Goal: Task Accomplishment & Management: Manage account settings

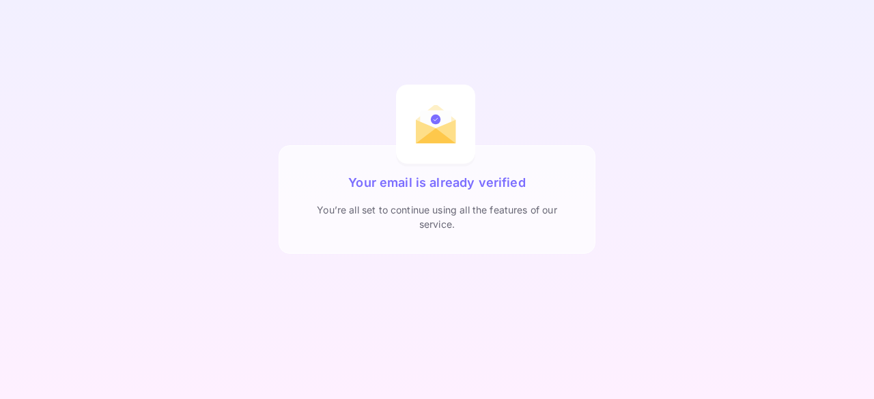
click at [423, 227] on div "You’re all set to continue using all the features of our service." at bounding box center [437, 217] width 272 height 29
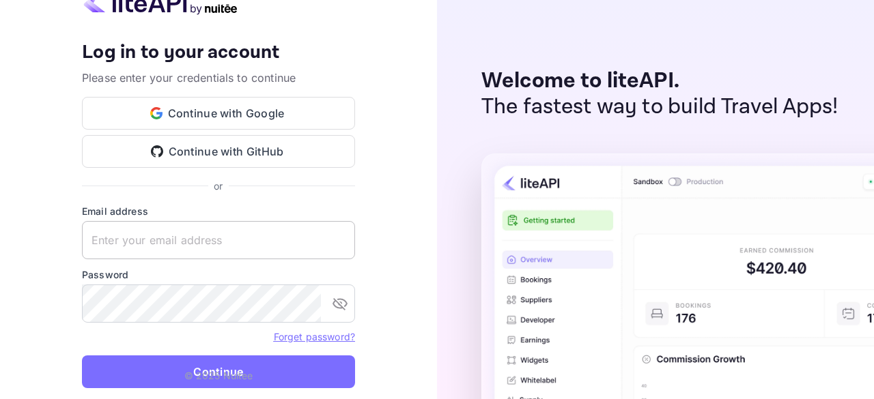
click at [201, 237] on input "text" at bounding box center [218, 240] width 273 height 38
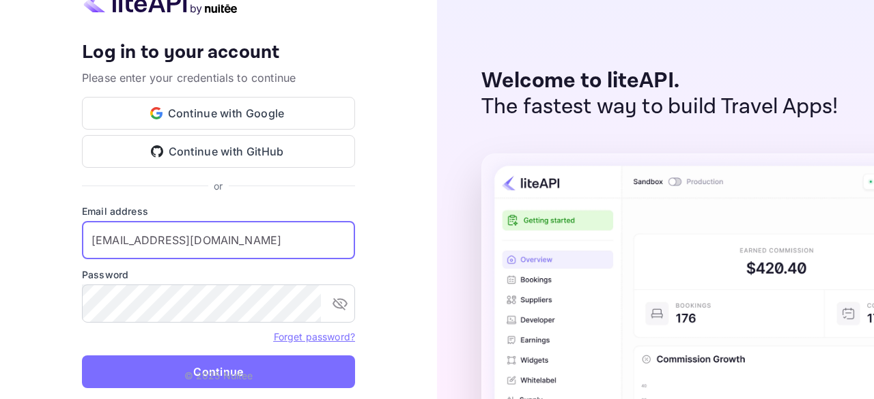
type input "[EMAIL_ADDRESS][DOMAIN_NAME]"
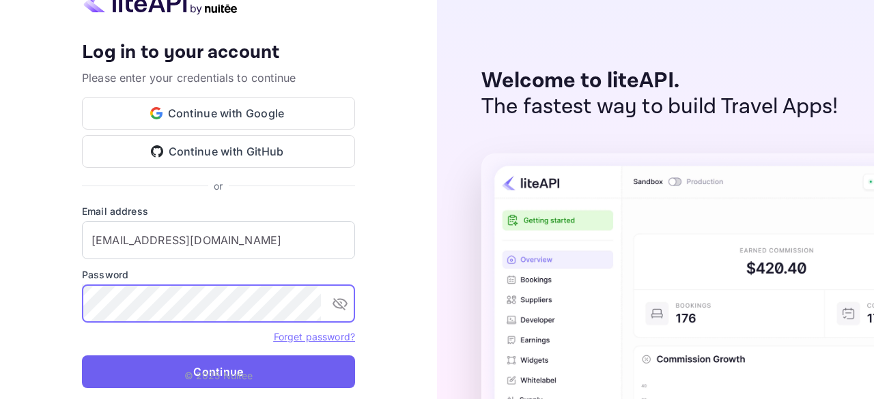
click at [266, 374] on button "Continue" at bounding box center [218, 372] width 273 height 33
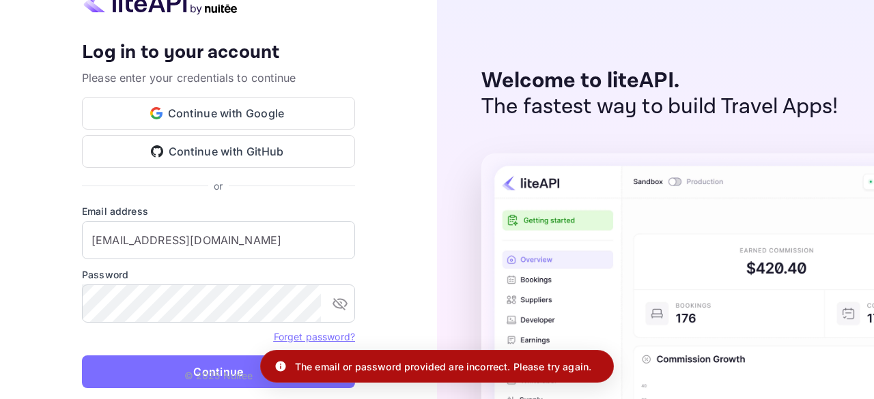
click at [312, 342] on link "Forget password?" at bounding box center [314, 337] width 81 height 12
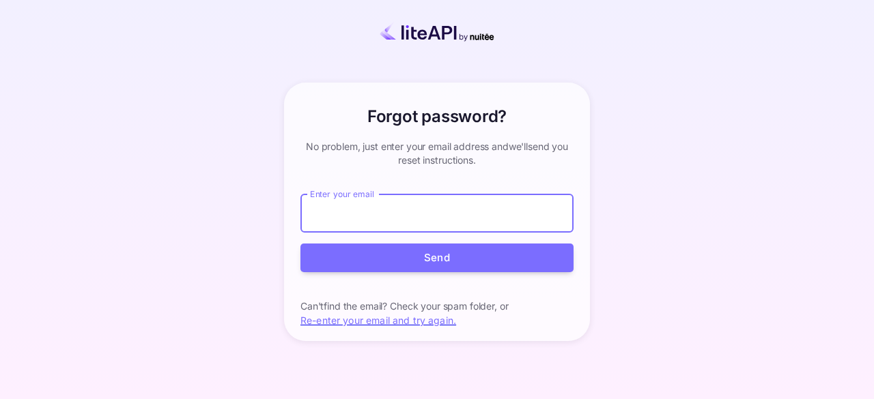
click at [373, 216] on input "Enter your email" at bounding box center [436, 214] width 273 height 38
type input "è"
type input "[EMAIL_ADDRESS][DOMAIN_NAME]"
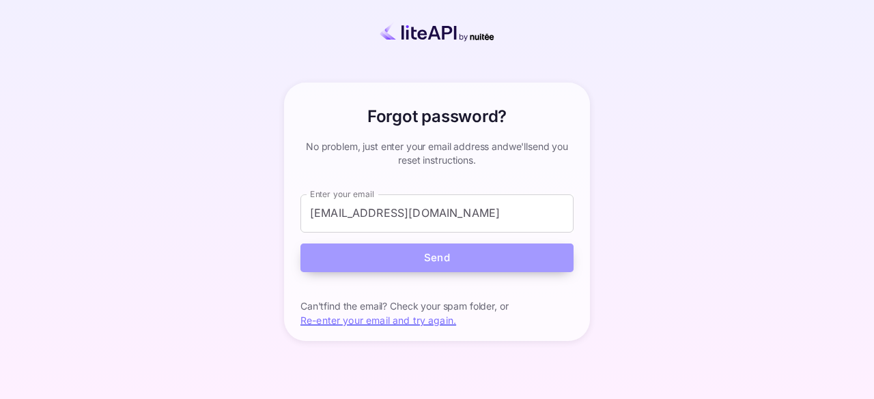
click at [426, 250] on button "Send" at bounding box center [436, 258] width 273 height 29
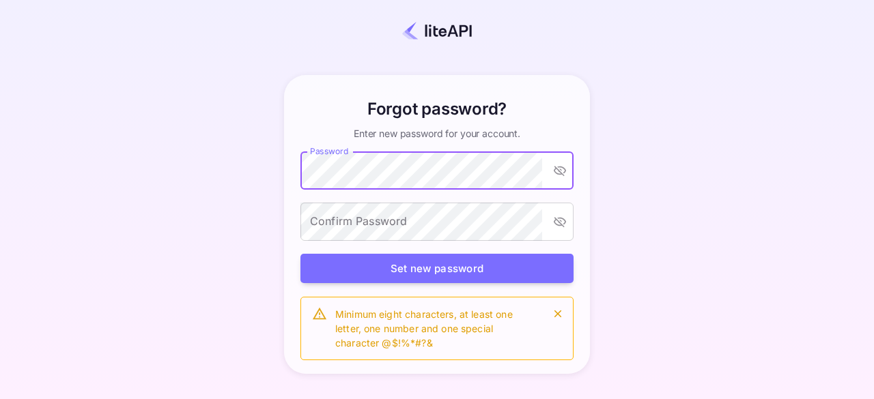
click at [559, 173] on icon "toggle password visibility" at bounding box center [560, 171] width 14 height 14
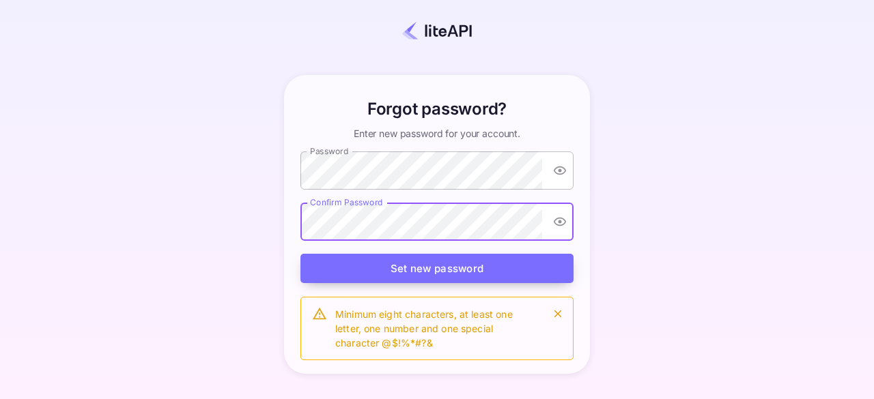
click at [332, 279] on button "Set new password" at bounding box center [436, 268] width 273 height 29
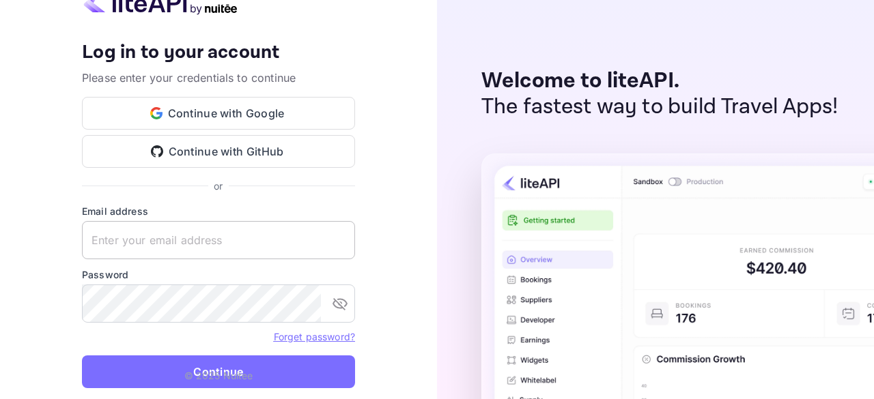
click at [258, 248] on input "text" at bounding box center [218, 240] width 273 height 38
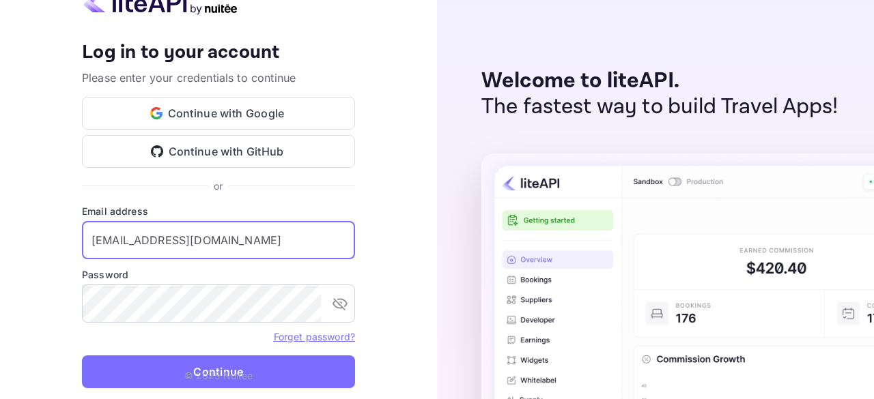
type input "[EMAIL_ADDRESS][DOMAIN_NAME]"
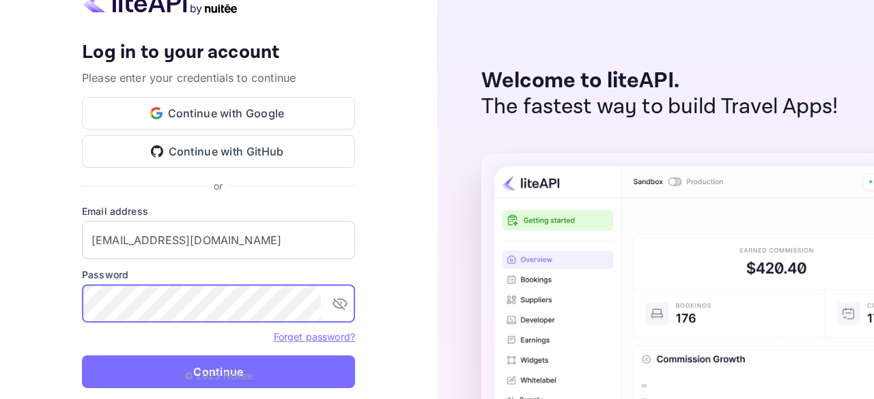
click at [341, 307] on icon "toggle password visibility" at bounding box center [340, 304] width 15 height 12
click at [82, 356] on button "Continue" at bounding box center [218, 372] width 273 height 33
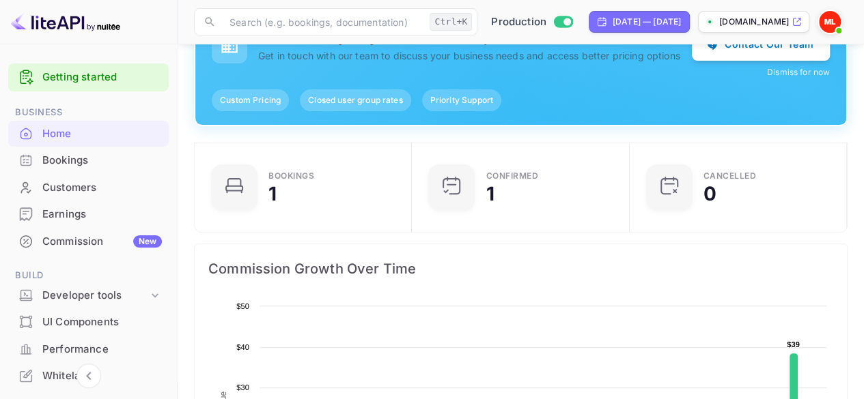
scroll to position [124, 0]
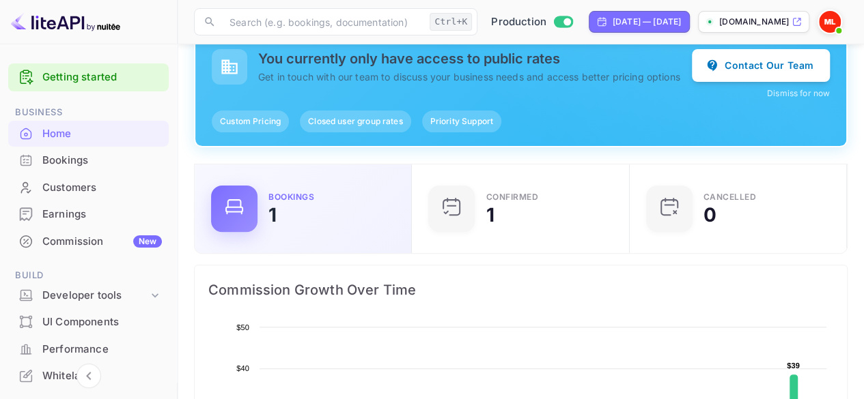
click at [255, 203] on div at bounding box center [234, 209] width 46 height 46
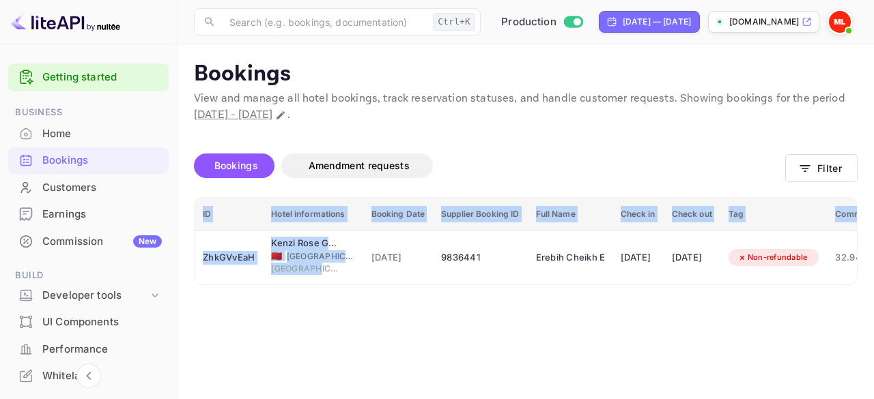
drag, startPoint x: 294, startPoint y: 282, endPoint x: 440, endPoint y: 285, distance: 145.5
click at [440, 285] on div "ID Hotel informations Booking Date Supplier Booking ID Full Name Check in Check…" at bounding box center [526, 241] width 664 height 88
click at [399, 316] on main "Bookings View and manage all hotel bookings, track reservation statuses, and ha…" at bounding box center [526, 221] width 696 height 355
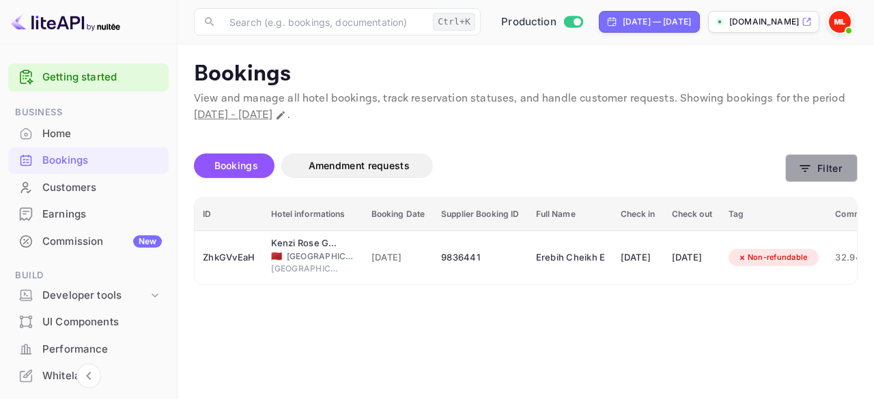
click at [810, 175] on button "Filter" at bounding box center [821, 168] width 72 height 28
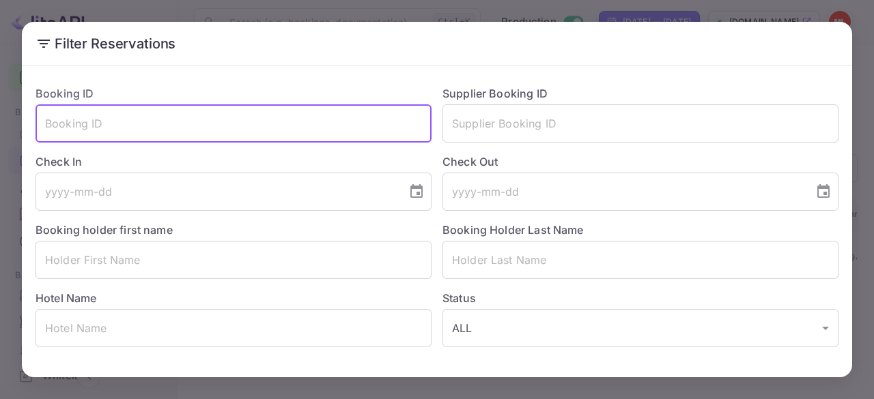
click at [207, 125] on input "text" at bounding box center [234, 123] width 396 height 38
type input "ç"
type input "9093410"
click at [159, 179] on input "tel" at bounding box center [217, 192] width 362 height 38
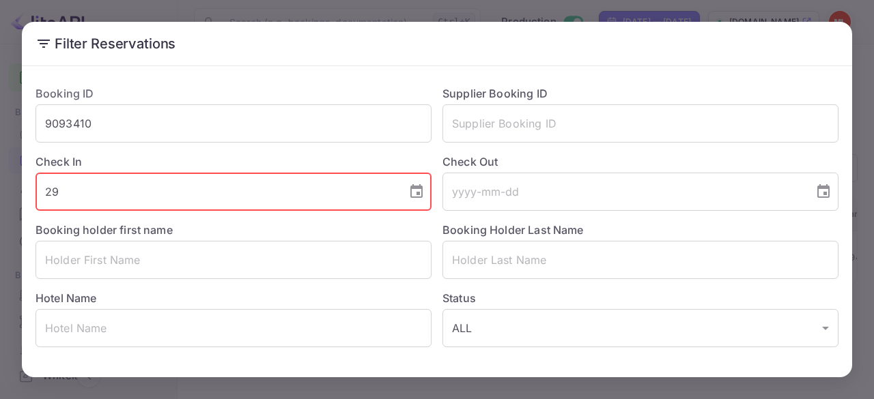
click at [416, 190] on icon "Choose date" at bounding box center [416, 191] width 12 height 14
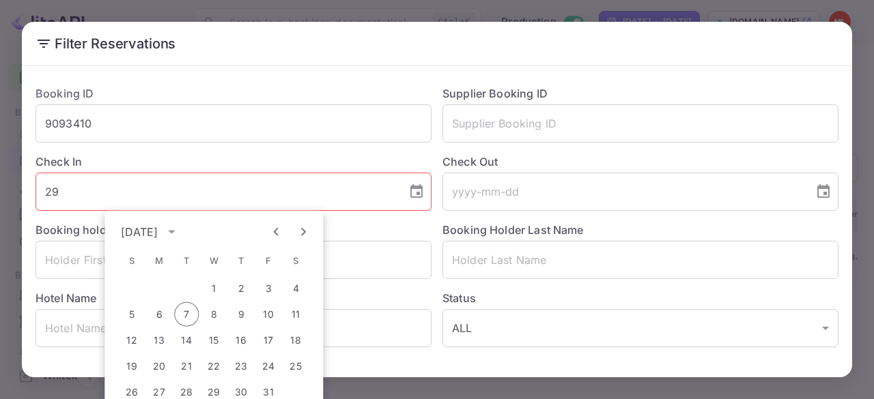
click at [269, 226] on icon "Previous month" at bounding box center [276, 232] width 16 height 16
click at [274, 386] on button "29" at bounding box center [268, 392] width 25 height 25
type input "2025-08-29"
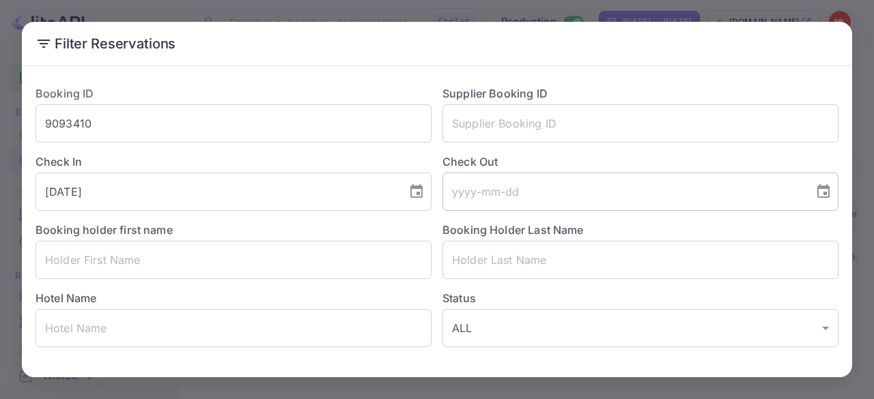
click at [817, 193] on icon "Choose date" at bounding box center [823, 191] width 12 height 14
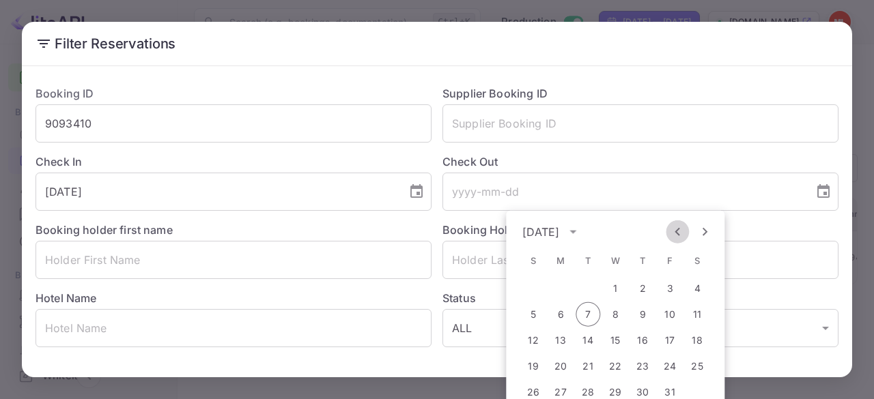
click at [678, 231] on icon "Previous month" at bounding box center [677, 232] width 16 height 16
click at [569, 287] on button "1" at bounding box center [560, 289] width 25 height 25
type input "2025-09-01"
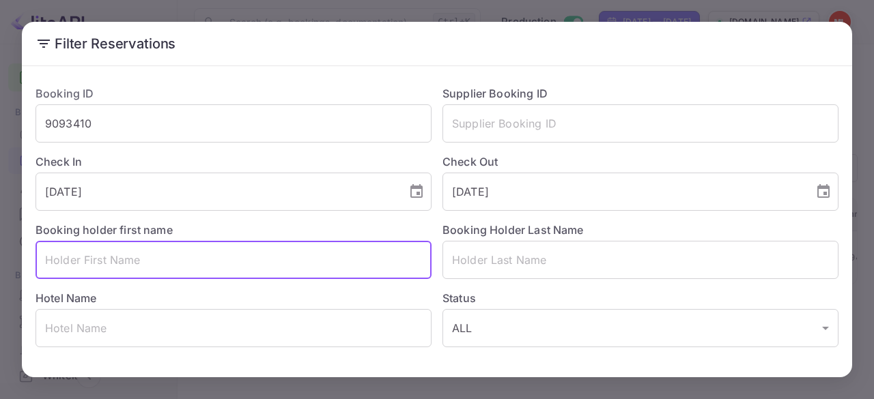
click at [257, 257] on input "text" at bounding box center [234, 260] width 396 height 38
type input "X"
type input "CHEIKH EL MEHDI"
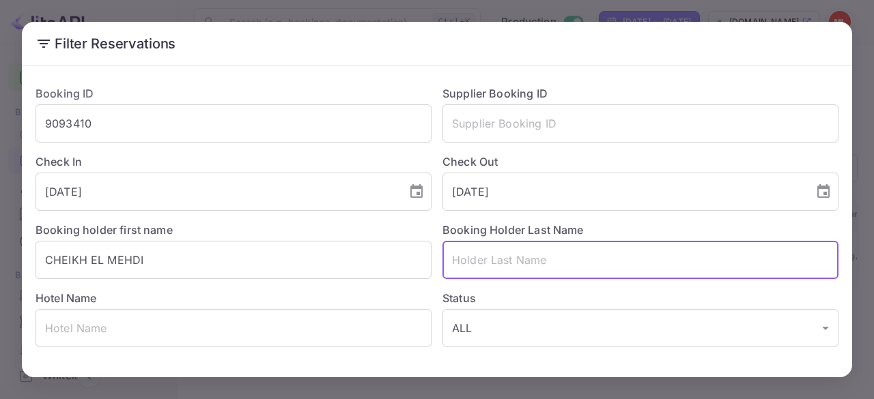
click at [472, 248] on input "text" at bounding box center [640, 260] width 396 height 38
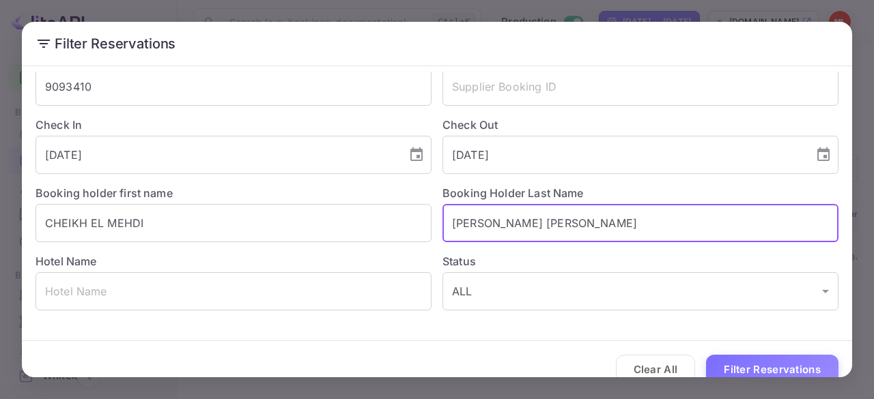
scroll to position [56, 0]
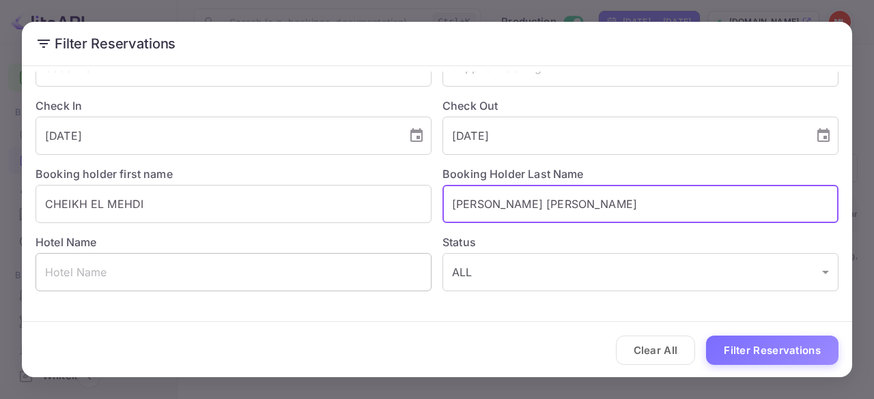
type input "MOHAMED AHMED SALEH"
click at [195, 278] on input "text" at bounding box center [234, 272] width 396 height 38
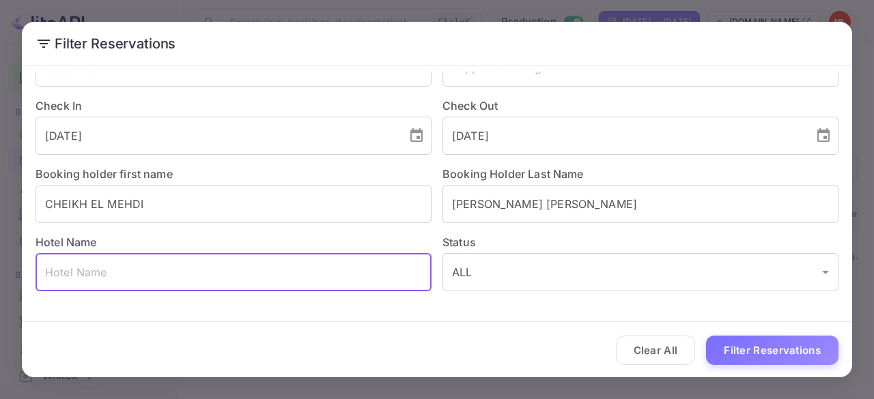
type input "h"
type input "G"
type input "Hotel LIVVO fataga"
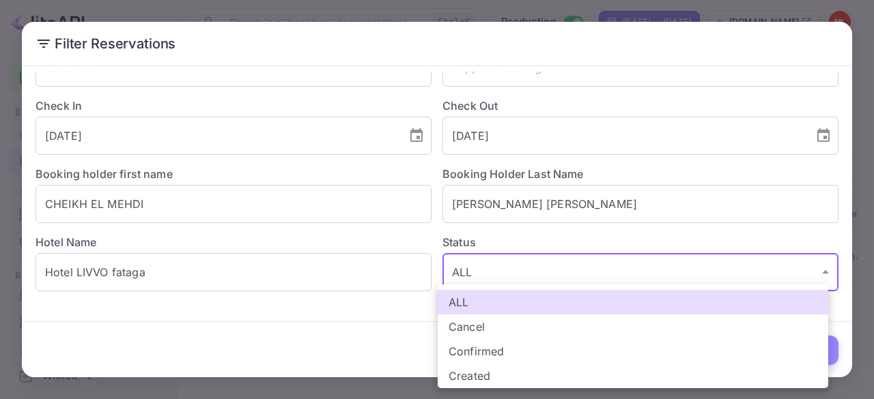
click at [622, 275] on body "Getting started Business Home Bookings Customers Earnings Commission New Build …" at bounding box center [437, 199] width 874 height 399
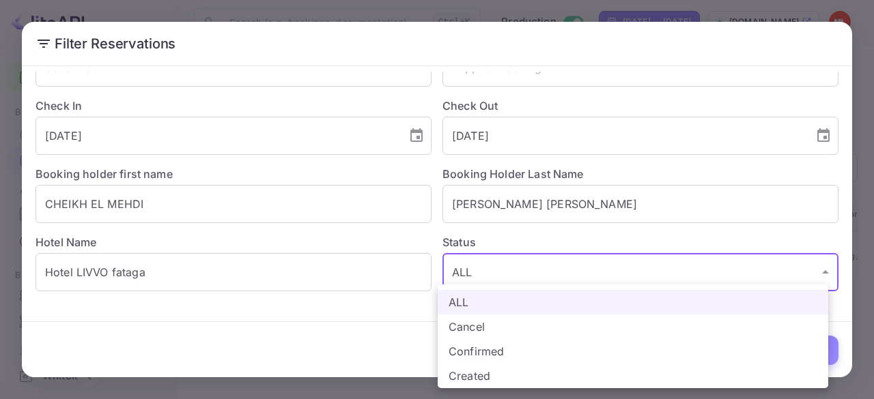
click at [304, 361] on div at bounding box center [437, 199] width 874 height 399
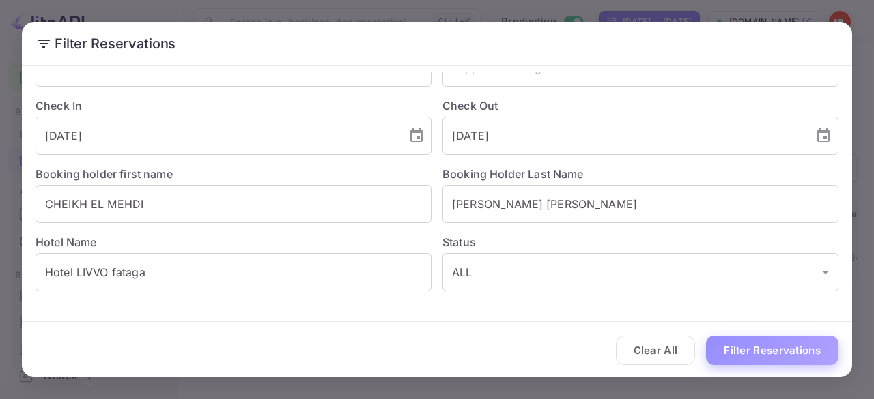
click at [741, 339] on button "Filter Reservations" at bounding box center [772, 350] width 132 height 29
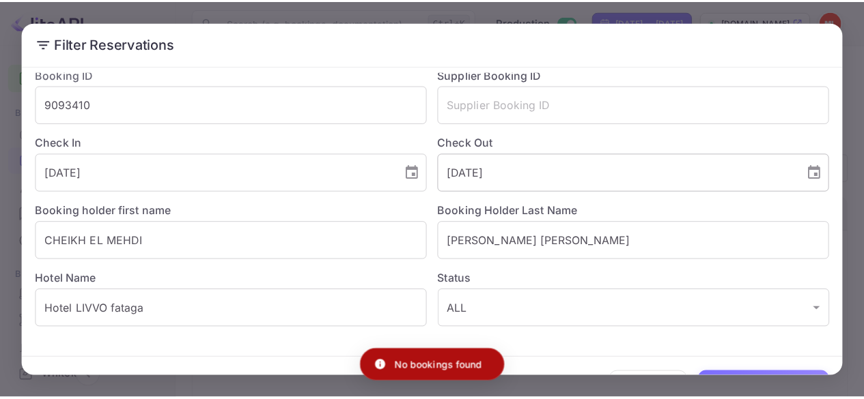
scroll to position [0, 0]
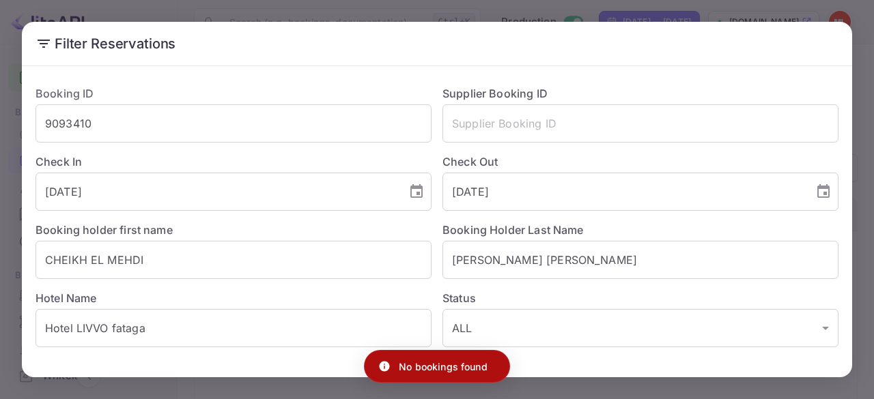
click at [300, 12] on div "Filter Reservations Booking ID 9093410 ​ Supplier Booking ID ​ Check In 2025-08…" at bounding box center [437, 199] width 874 height 399
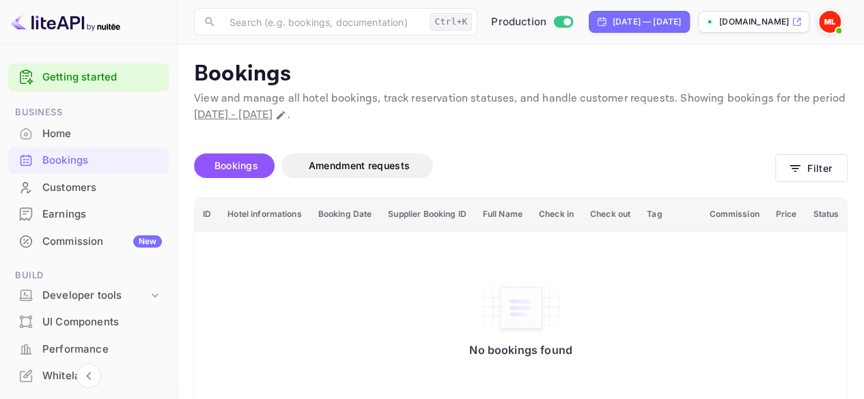
click at [272, 114] on span "September 7th, 2025 - October 7th, 2025" at bounding box center [233, 115] width 79 height 14
click at [255, 114] on span "September 7th, 2025 - October 7th, 2025" at bounding box center [233, 115] width 79 height 14
click at [272, 118] on span "September 7th, 2025 - October 7th, 2025" at bounding box center [233, 115] width 79 height 14
drag, startPoint x: 421, startPoint y: 119, endPoint x: 304, endPoint y: 107, distance: 118.1
click at [304, 107] on p "View and manage all hotel bookings, track reservation statuses, and handle cust…" at bounding box center [520, 107] width 653 height 33
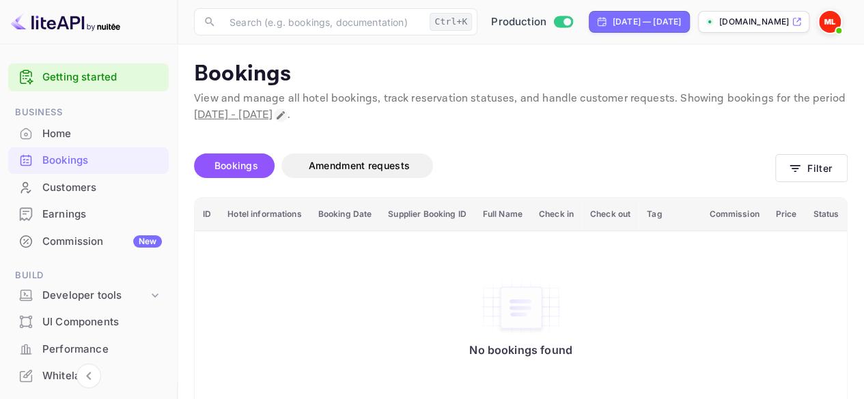
click at [286, 114] on icon "Change date range" at bounding box center [280, 115] width 11 height 11
select select "8"
select select "2025"
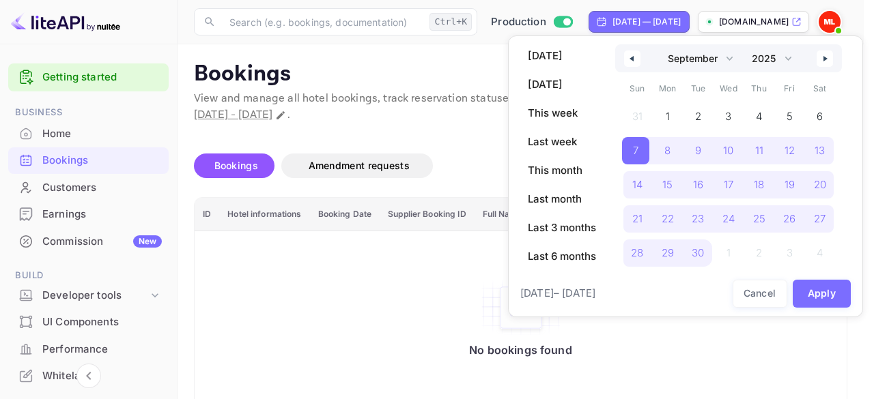
click at [634, 63] on button "button" at bounding box center [632, 59] width 16 height 16
select select "7"
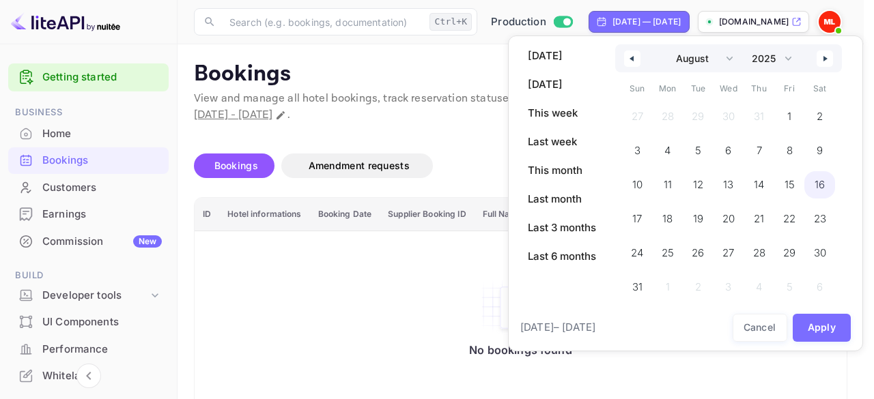
click at [814, 192] on span "16" at bounding box center [819, 184] width 31 height 27
click at [819, 327] on button "Apply" at bounding box center [822, 328] width 59 height 28
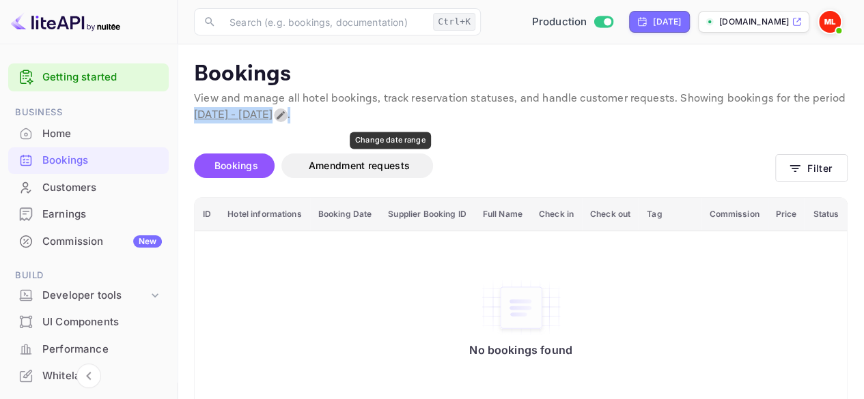
click at [286, 118] on icon "Change date range" at bounding box center [280, 115] width 11 height 11
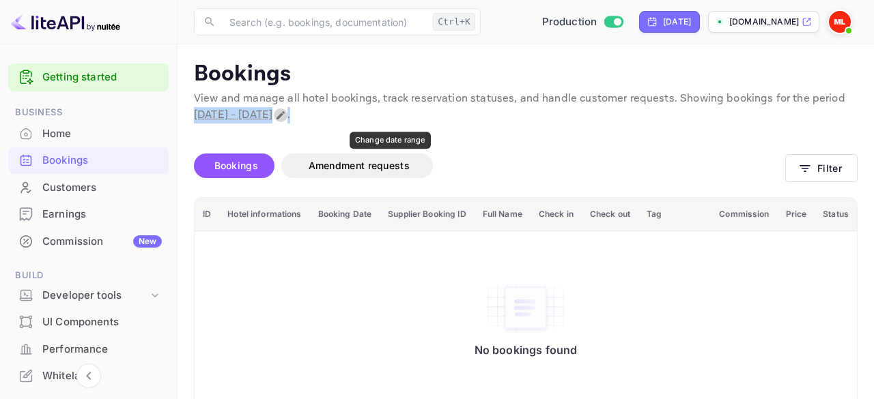
select select "7"
select select "2025"
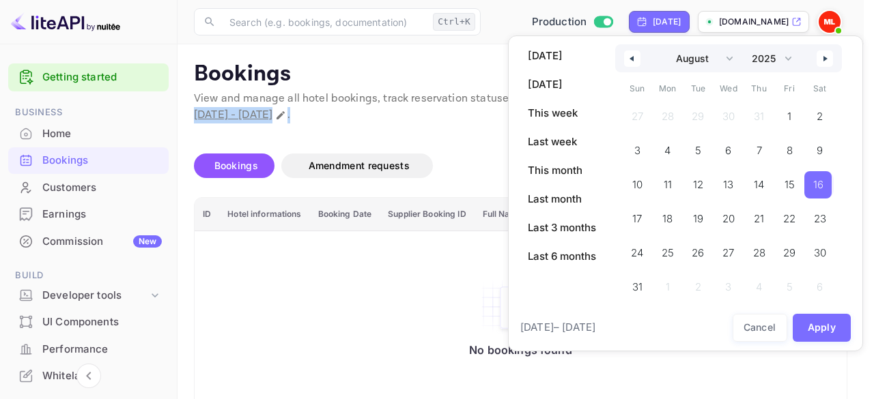
click at [821, 59] on button "button" at bounding box center [825, 59] width 16 height 16
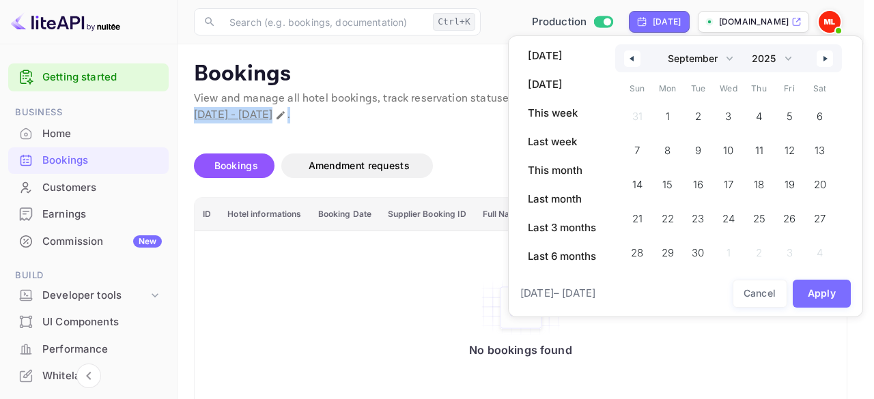
click at [819, 58] on button "button" at bounding box center [825, 59] width 16 height 16
select select "9"
click at [705, 157] on span "7" at bounding box center [696, 150] width 27 height 27
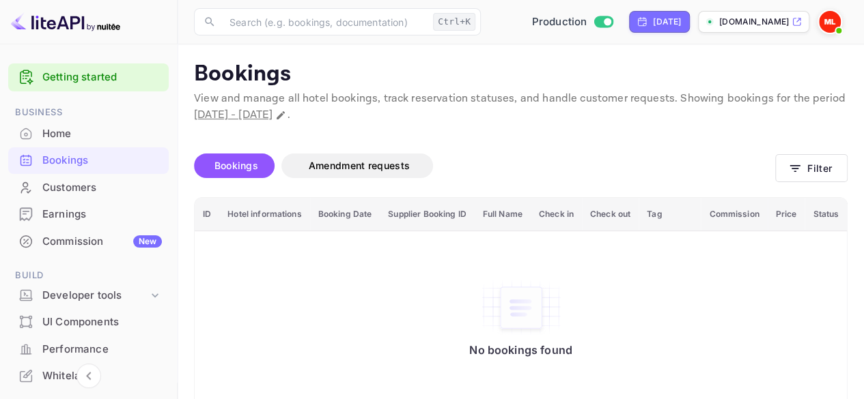
click at [508, 144] on div "Bookings Amendment requests" at bounding box center [484, 168] width 581 height 57
click at [246, 162] on span "Bookings" at bounding box center [236, 166] width 44 height 12
click at [287, 115] on button "Change date range" at bounding box center [281, 116] width 14 height 14
select select "9"
select select "2025"
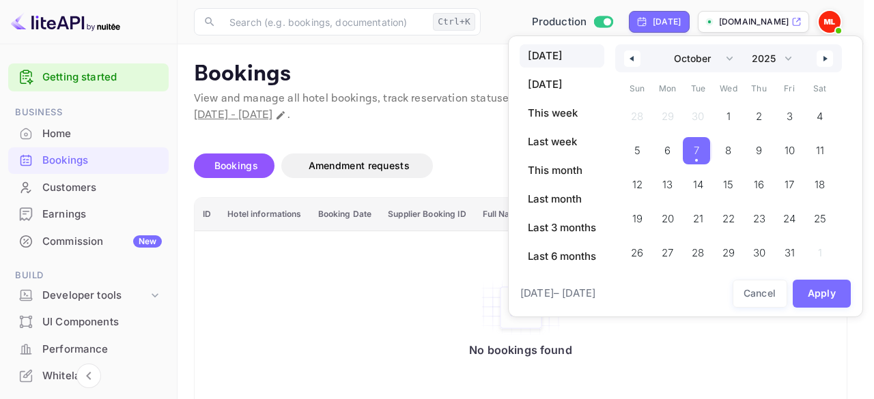
click at [632, 53] on button "button" at bounding box center [632, 59] width 16 height 16
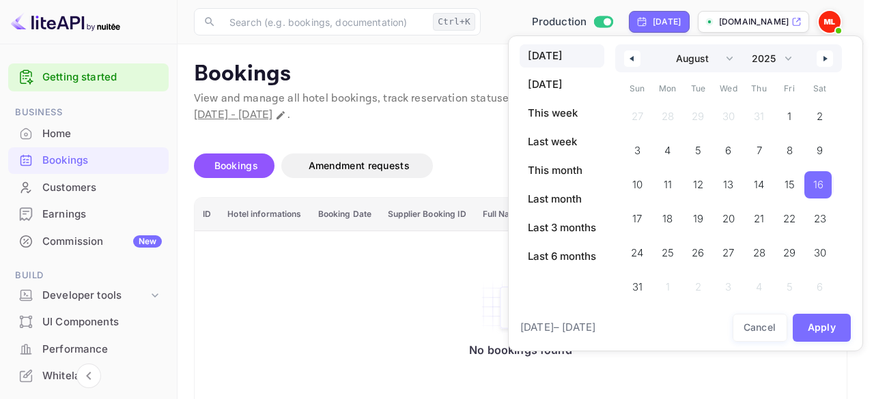
click at [807, 179] on span "16" at bounding box center [817, 184] width 27 height 27
click at [595, 326] on span "Aug 16, 2025 – Aug 16, 2025" at bounding box center [557, 328] width 75 height 16
click at [821, 63] on button "button" at bounding box center [825, 59] width 16 height 16
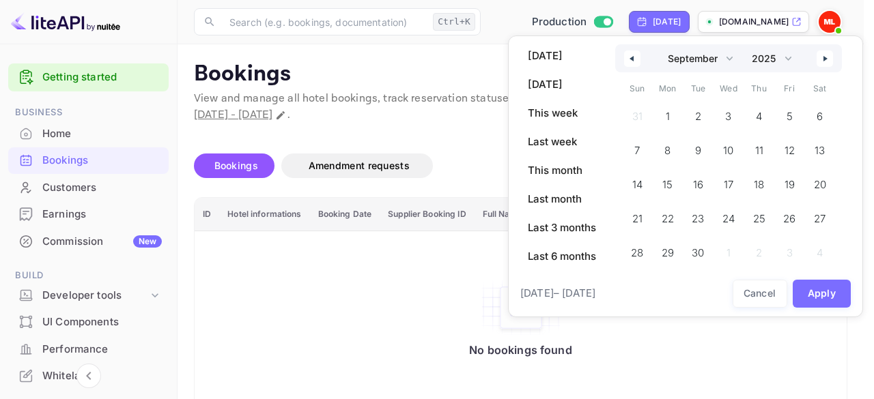
click at [821, 63] on button "button" at bounding box center [825, 59] width 16 height 16
click at [710, 150] on span "7" at bounding box center [696, 150] width 27 height 27
select select "7"
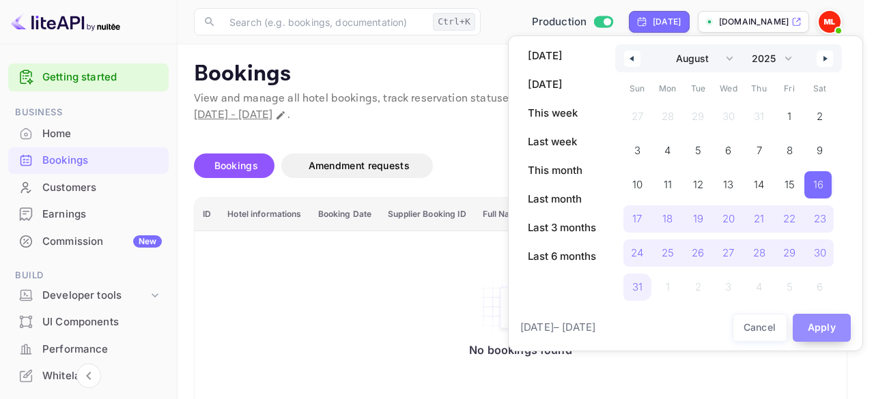
click at [808, 327] on button "Apply" at bounding box center [822, 328] width 59 height 28
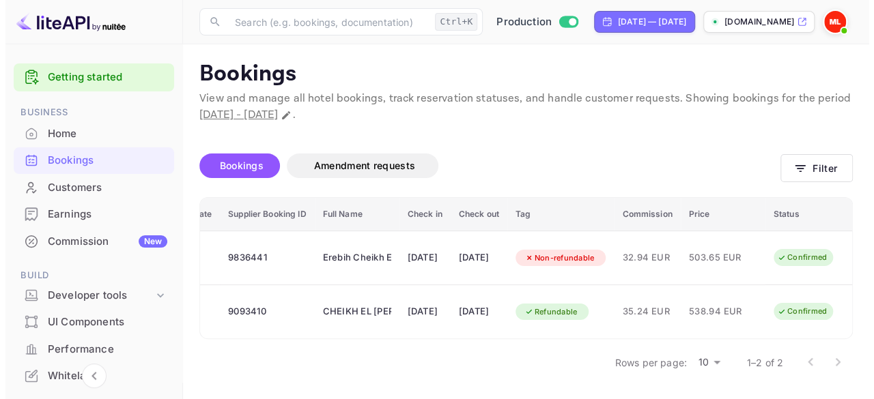
scroll to position [6, 0]
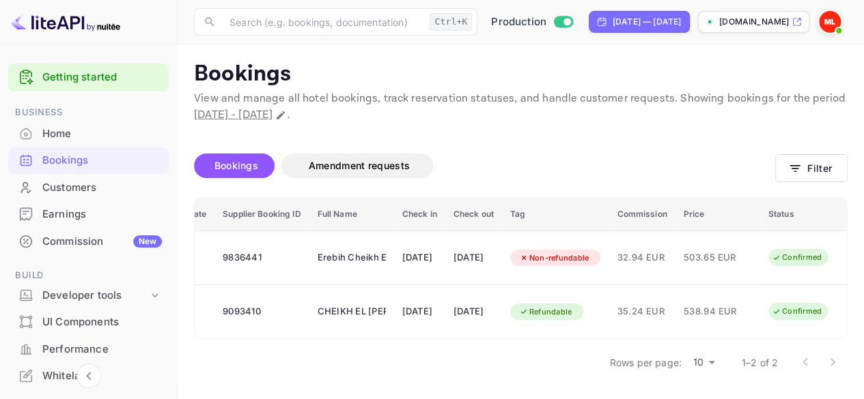
click at [828, 26] on img at bounding box center [830, 22] width 22 height 22
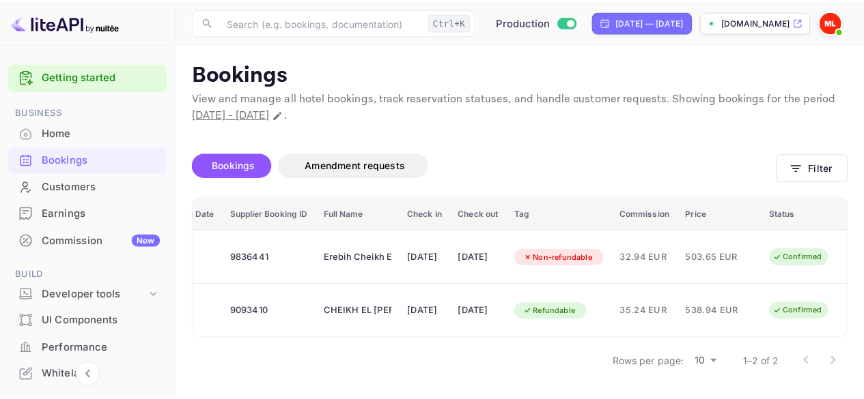
scroll to position [0, 258]
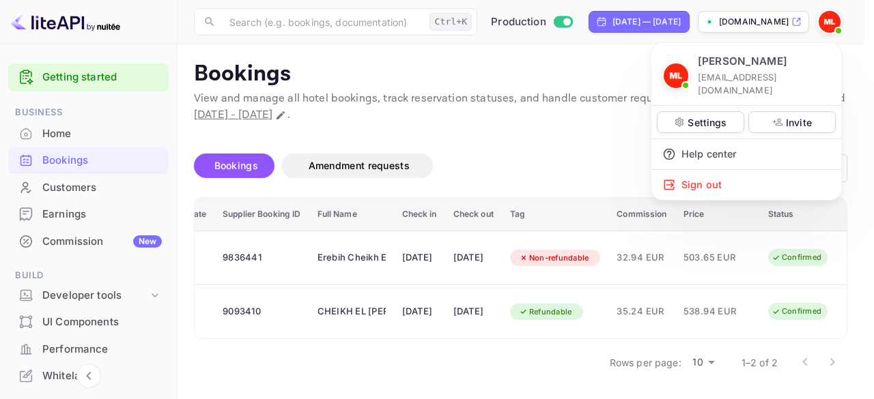
click at [545, 151] on div at bounding box center [437, 199] width 874 height 399
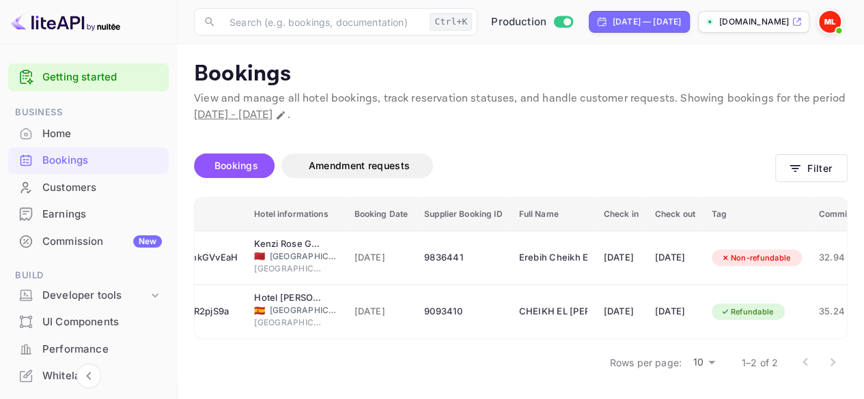
scroll to position [0, 0]
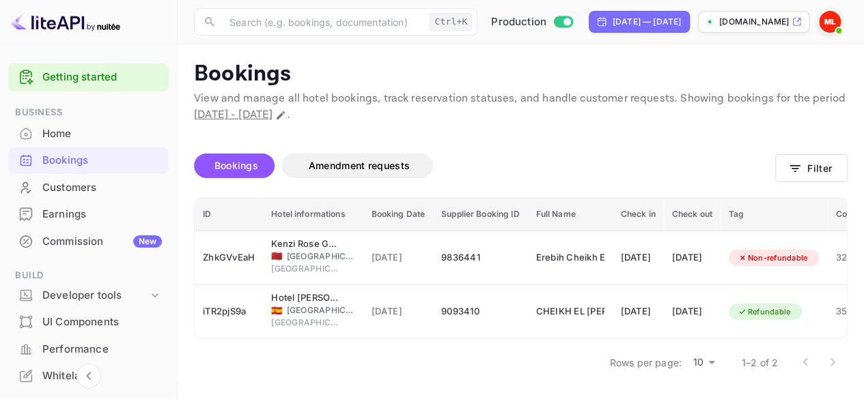
click at [94, 230] on div "Commission New" at bounding box center [88, 242] width 160 height 27
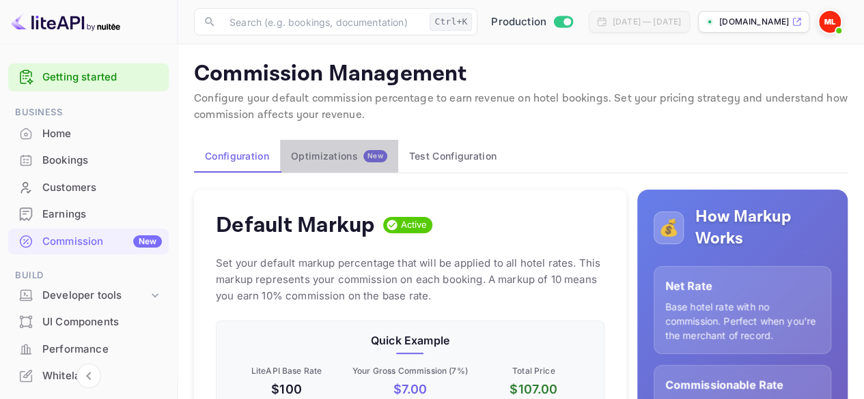
click at [363, 158] on span "New" at bounding box center [375, 156] width 24 height 9
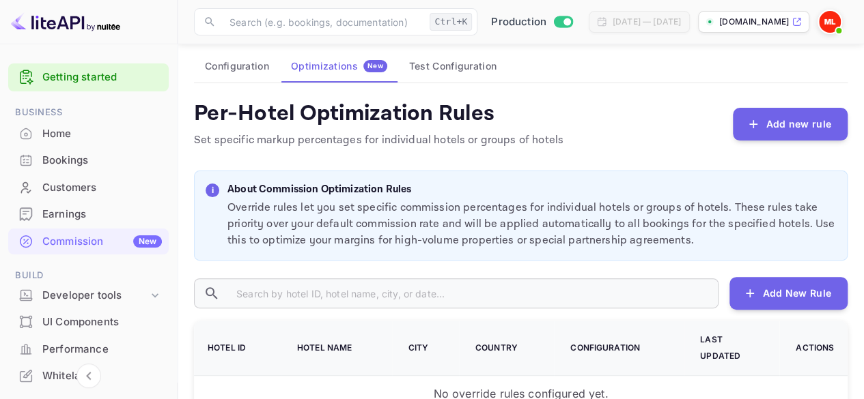
scroll to position [57, 0]
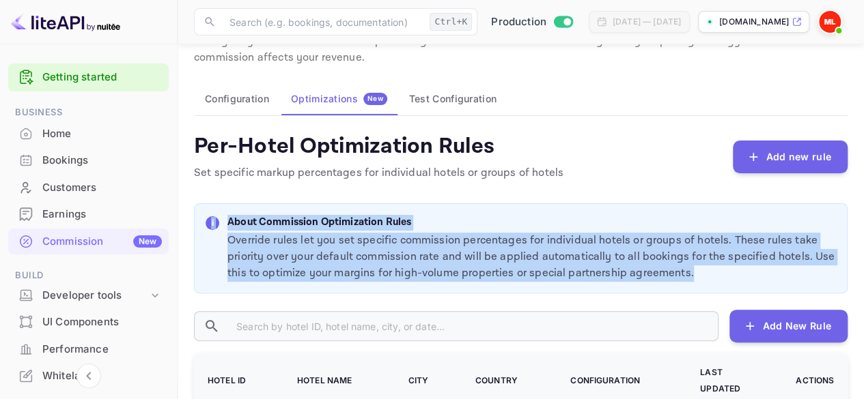
drag, startPoint x: 690, startPoint y: 277, endPoint x: 228, endPoint y: 236, distance: 463.3
click at [201, 231] on div "i About Commission Optimization Rules Override rules let you set specific commi…" at bounding box center [520, 248] width 653 height 91
copy div "i About Commission Optimization Rules Override rules let you set specific commi…"
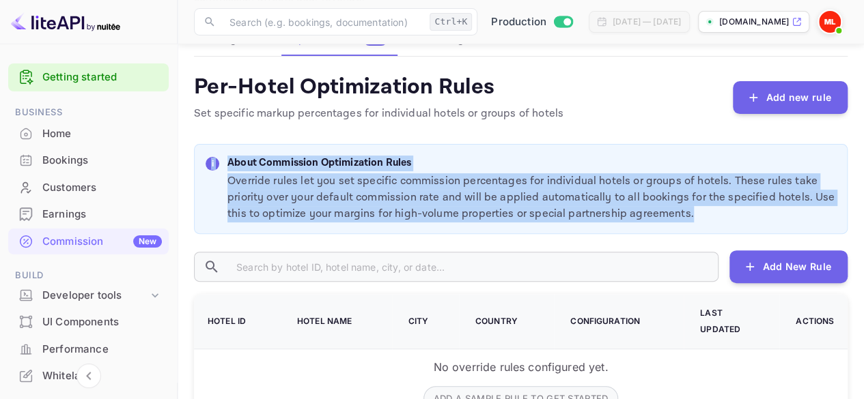
scroll to position [194, 0]
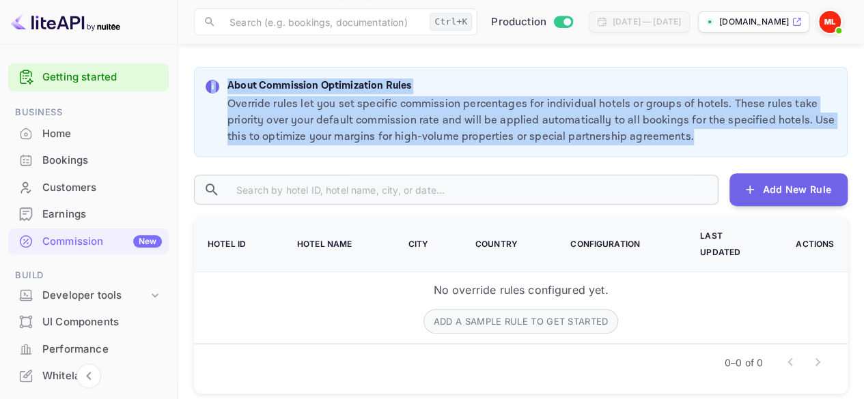
click at [699, 155] on div "i About Commission Optimization Rules Override rules let you set specific commi…" at bounding box center [520, 112] width 653 height 91
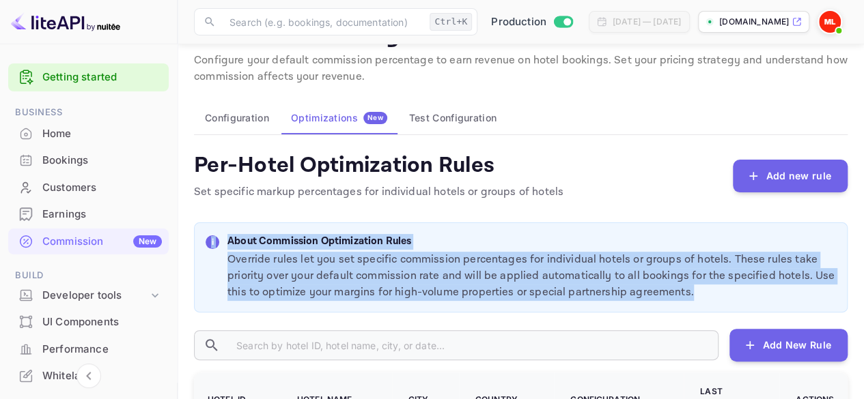
scroll to position [137, 0]
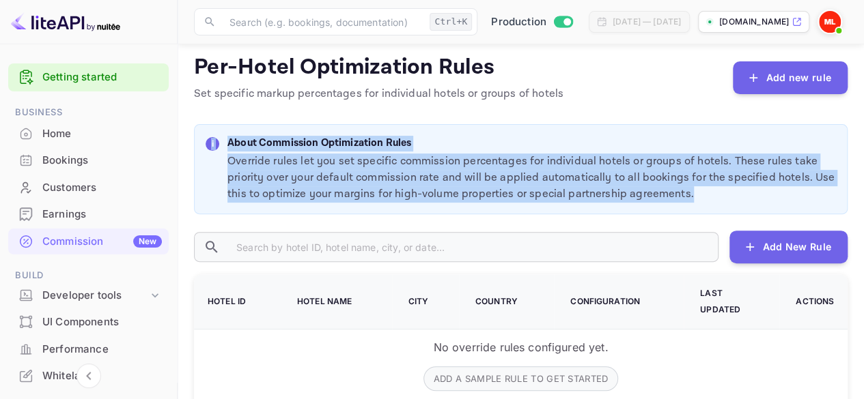
click at [826, 152] on div "About Commission Optimization Rules Override rules let you set specific commiss…" at bounding box center [531, 170] width 608 height 68
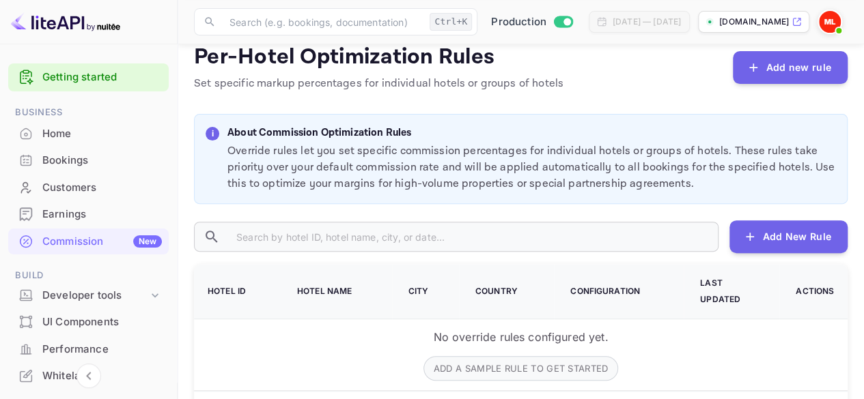
scroll to position [126, 0]
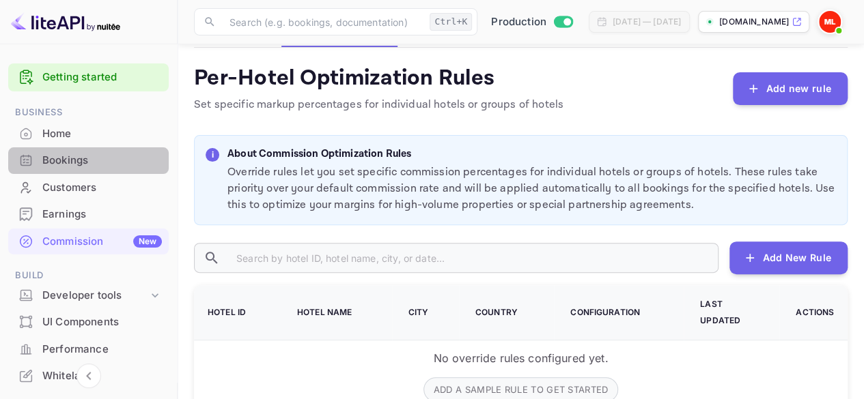
click at [112, 152] on div "Bookings" at bounding box center [88, 160] width 160 height 27
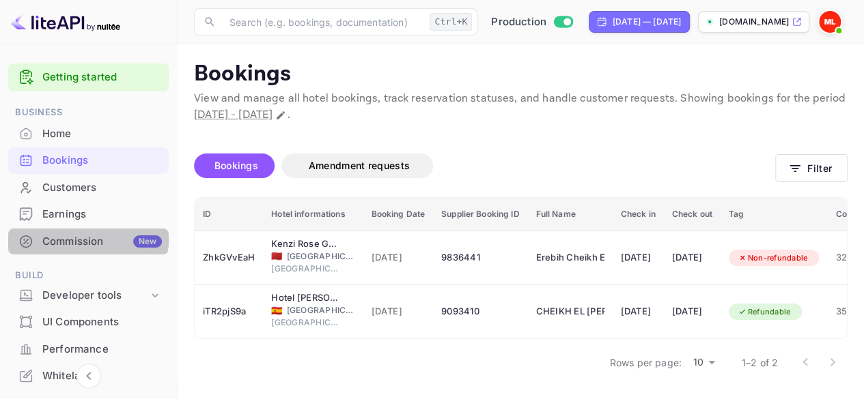
click at [82, 235] on div "Commission New" at bounding box center [101, 242] width 119 height 16
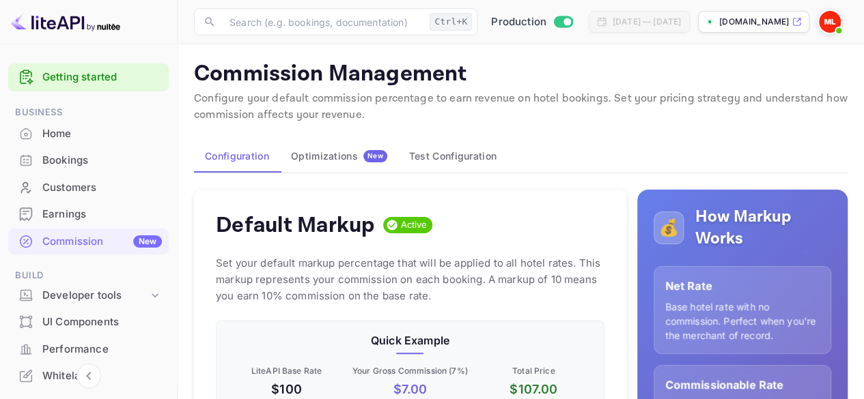
click at [109, 140] on div "Home" at bounding box center [101, 134] width 119 height 16
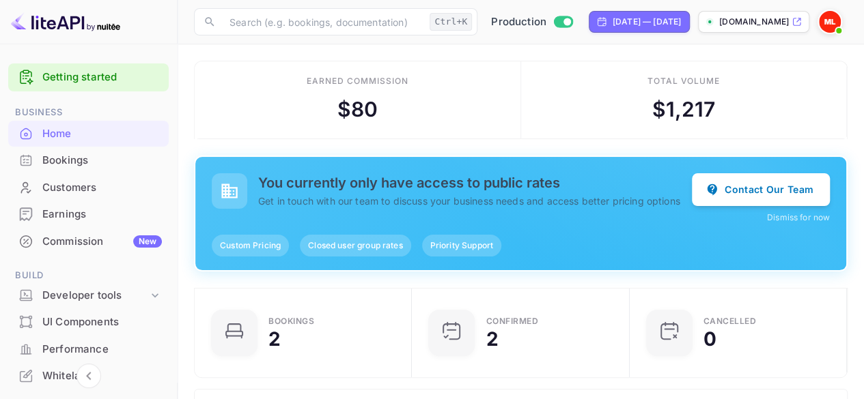
click at [361, 114] on div "$ 80" at bounding box center [357, 109] width 40 height 31
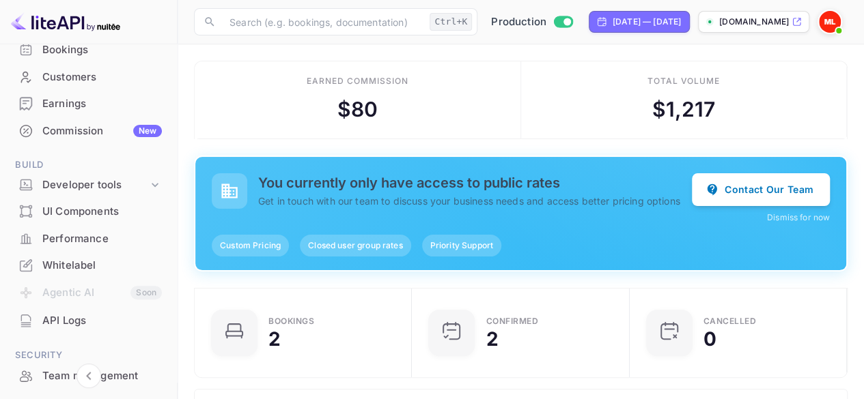
scroll to position [273, 0]
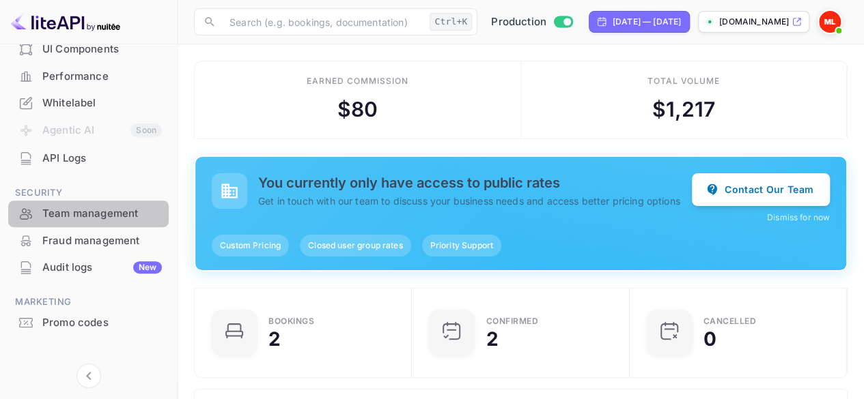
click at [112, 214] on div "Team management" at bounding box center [101, 214] width 119 height 16
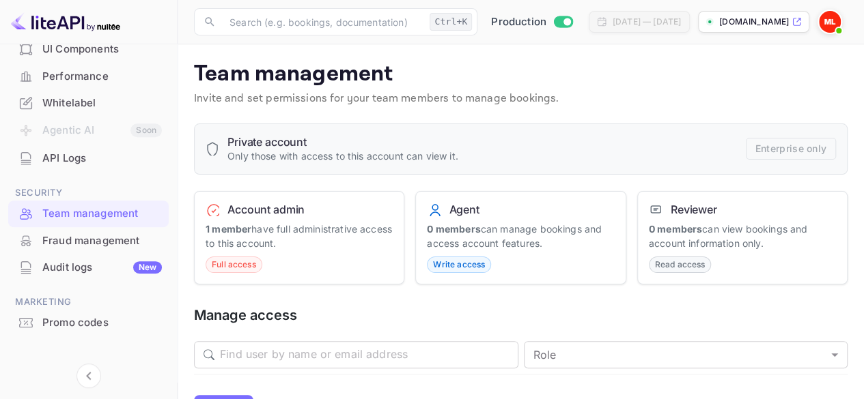
click at [115, 158] on div "API Logs" at bounding box center [101, 159] width 119 height 16
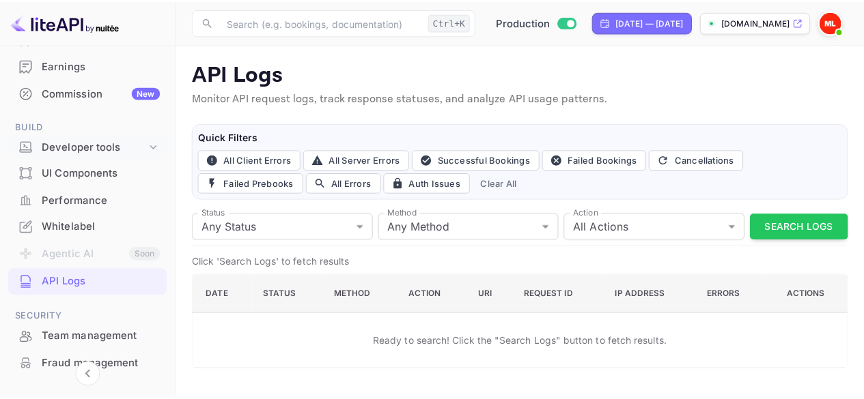
scroll to position [137, 0]
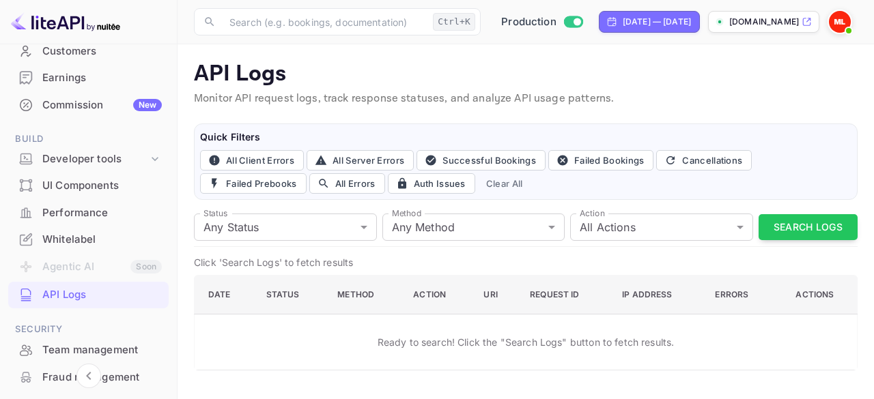
click at [96, 236] on div "Whitelabel" at bounding box center [101, 240] width 119 height 16
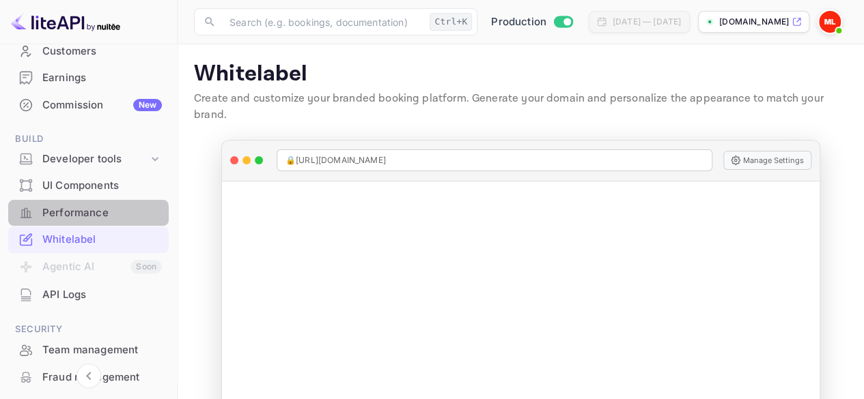
click at [87, 216] on div "Performance" at bounding box center [101, 214] width 119 height 16
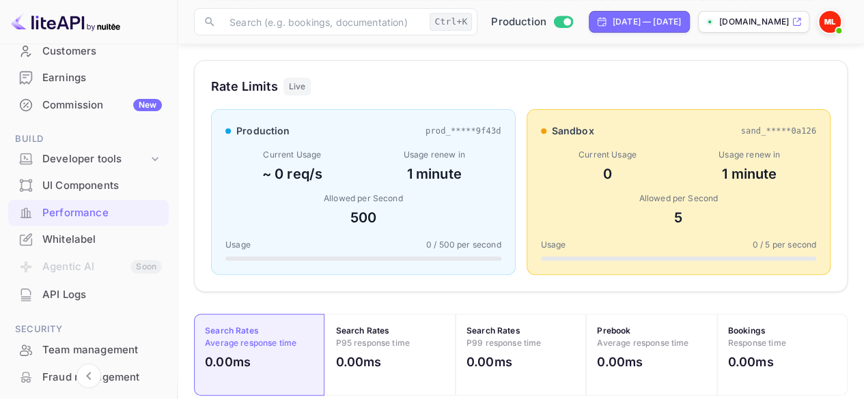
scroll to position [201, 0]
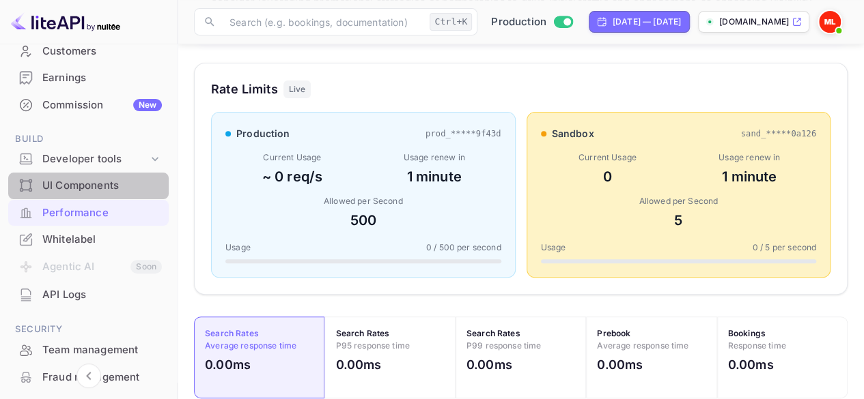
click at [115, 178] on div "UI Components" at bounding box center [101, 186] width 119 height 16
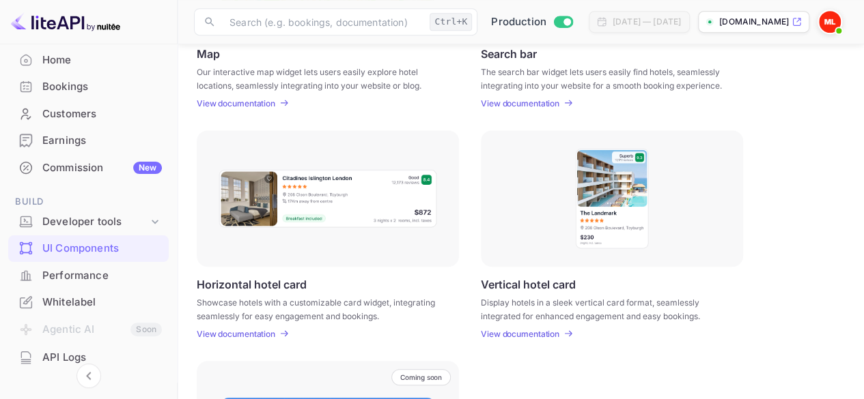
scroll to position [68, 0]
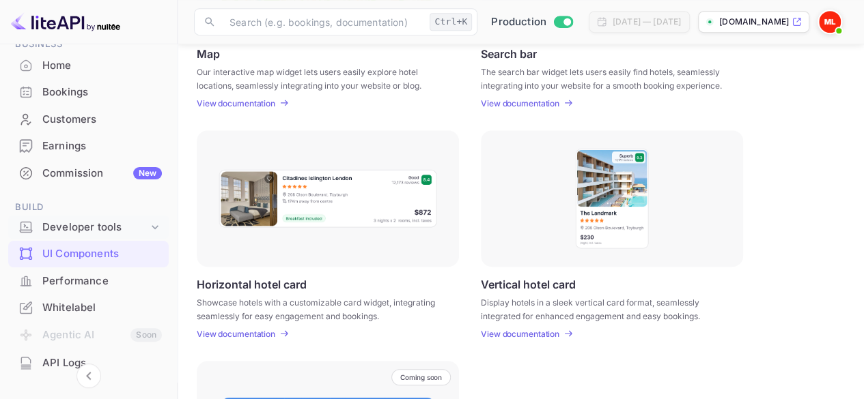
click at [92, 222] on div "Developer tools" at bounding box center [95, 228] width 106 height 16
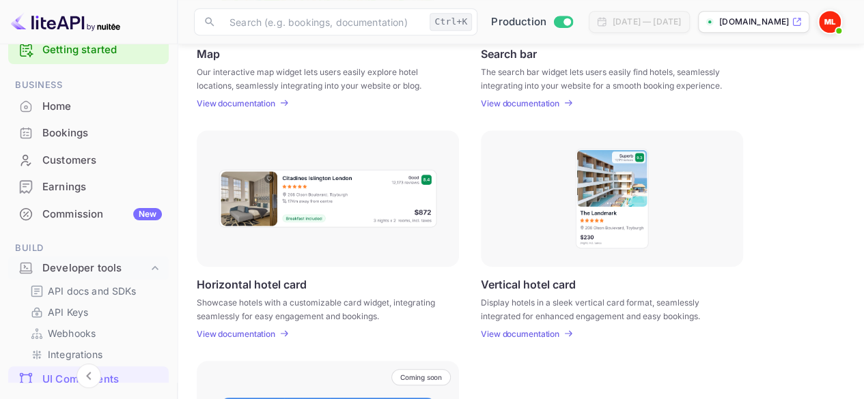
scroll to position [0, 0]
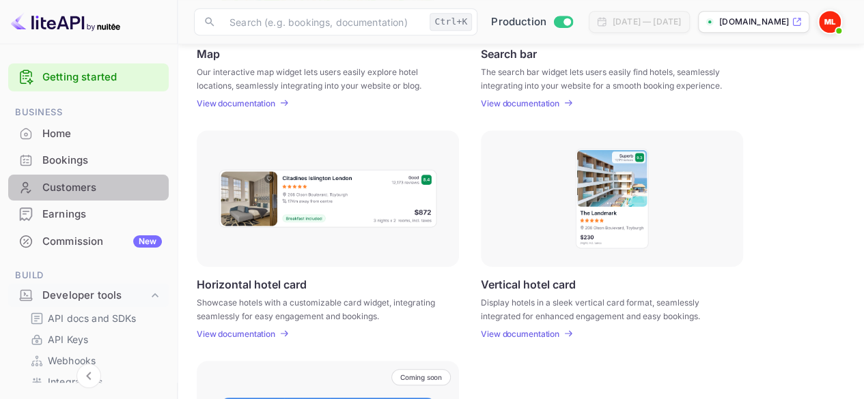
click at [121, 186] on div "Customers" at bounding box center [101, 188] width 119 height 16
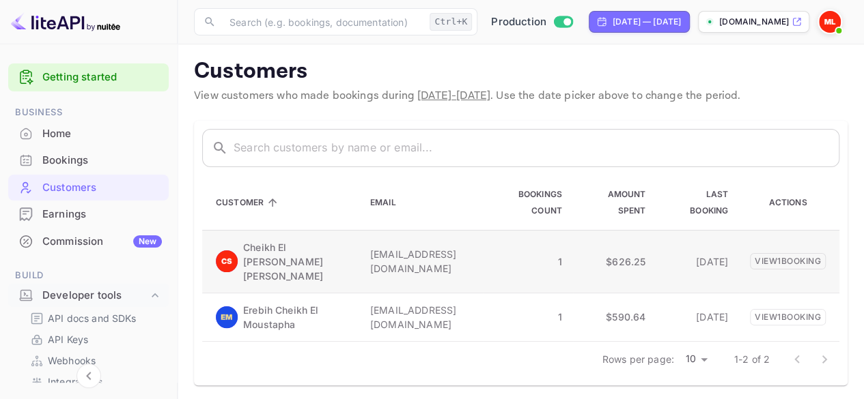
scroll to position [4, 0]
click at [278, 259] on p "Cheikh El Mehdi Mohamed Ahmed Saleh" at bounding box center [295, 260] width 105 height 43
click at [421, 257] on p "[EMAIL_ADDRESS][DOMAIN_NAME]" at bounding box center [421, 260] width 102 height 29
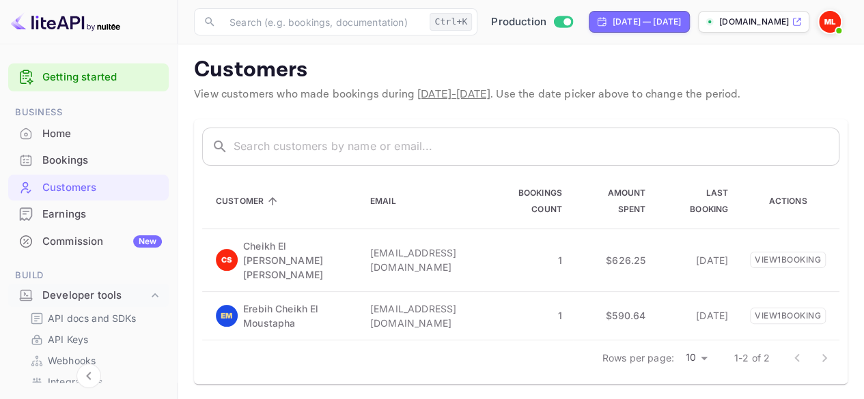
click at [126, 155] on div "Bookings" at bounding box center [101, 161] width 119 height 16
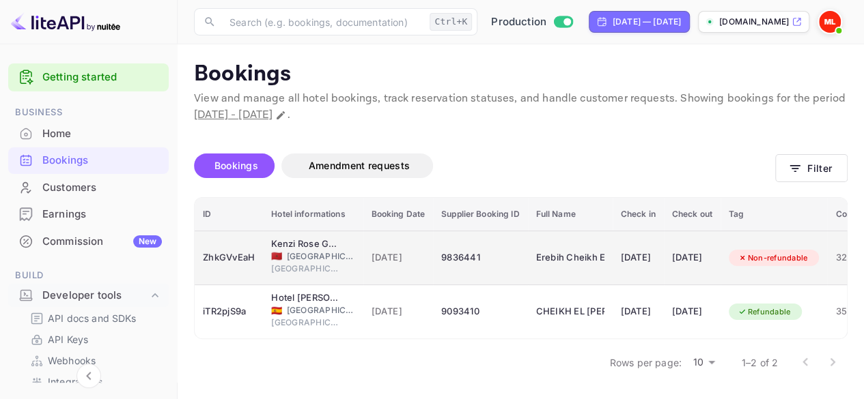
scroll to position [6, 0]
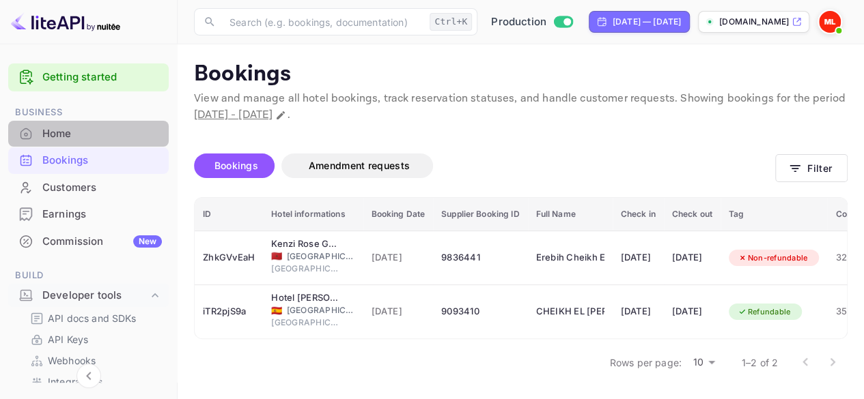
click at [110, 124] on div "Home" at bounding box center [88, 134] width 160 height 27
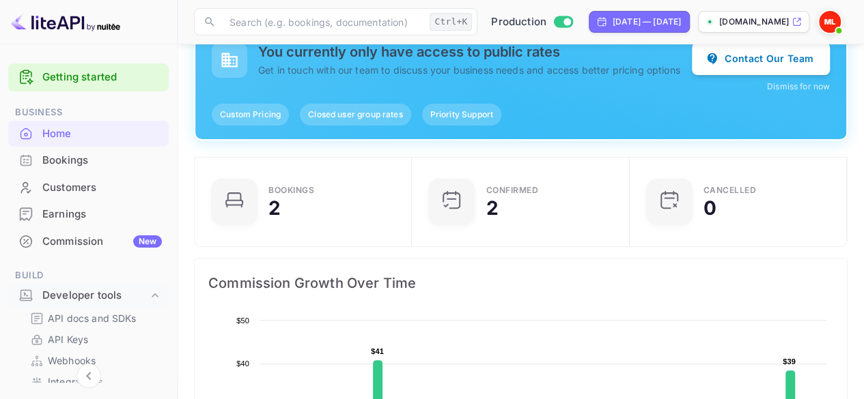
scroll to position [137, 0]
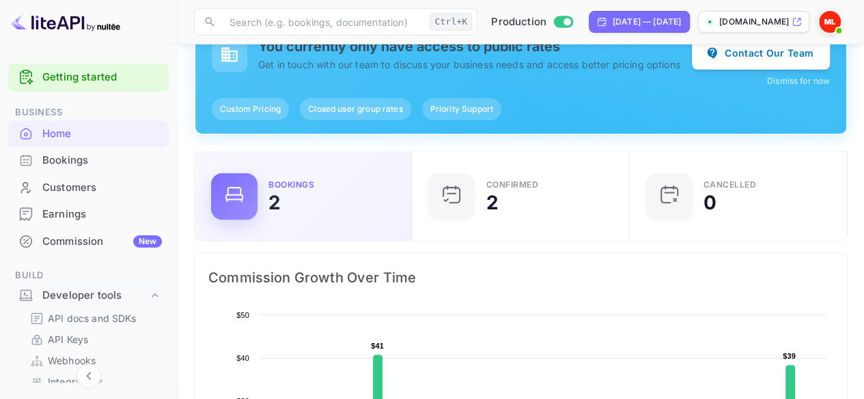
click at [296, 201] on div "Bookings 2" at bounding box center [331, 196] width 126 height 31
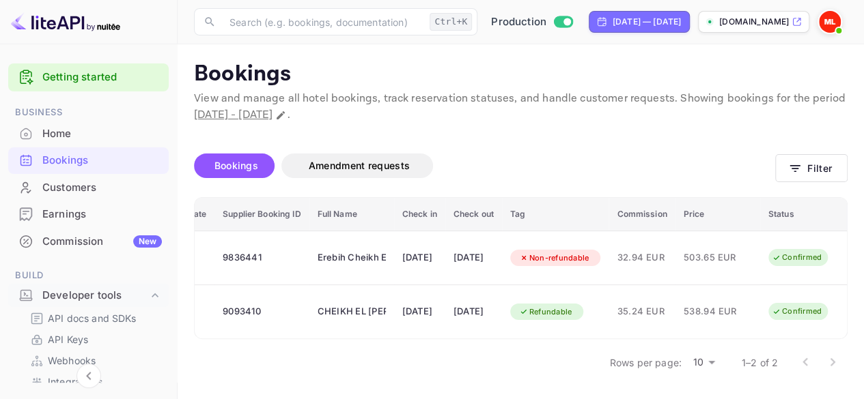
scroll to position [0, 257]
click at [709, 62] on p "Bookings" at bounding box center [520, 74] width 653 height 27
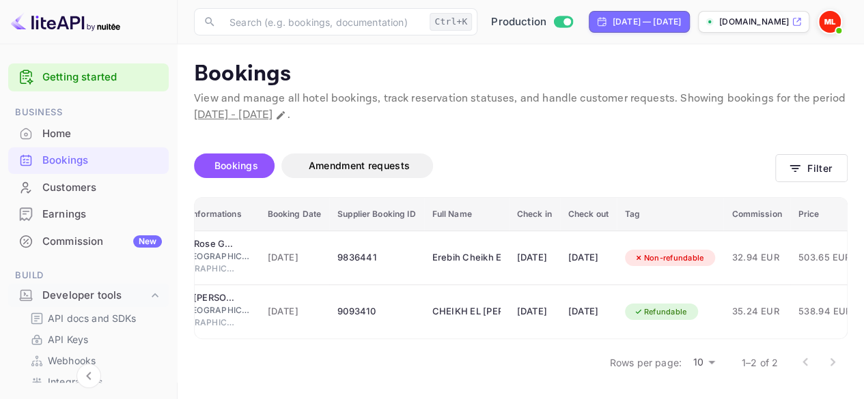
scroll to position [0, 82]
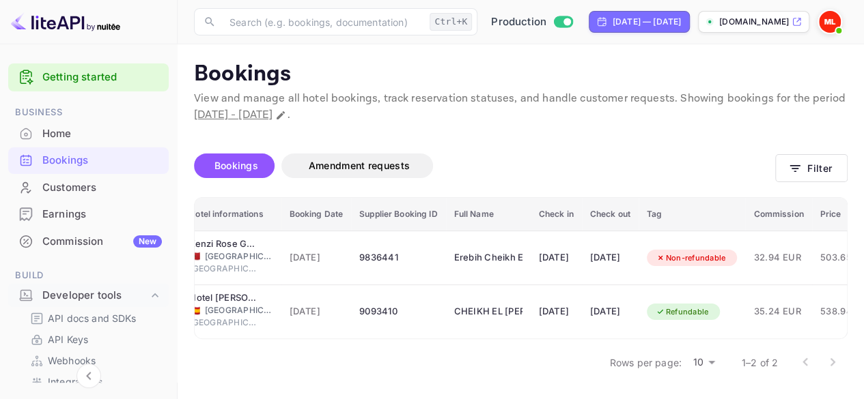
click at [834, 22] on img at bounding box center [830, 22] width 22 height 22
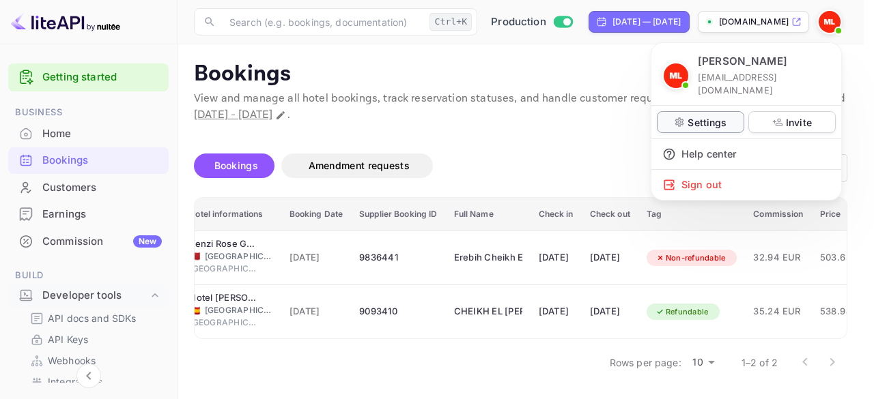
click at [705, 115] on p "Settings" at bounding box center [707, 122] width 39 height 14
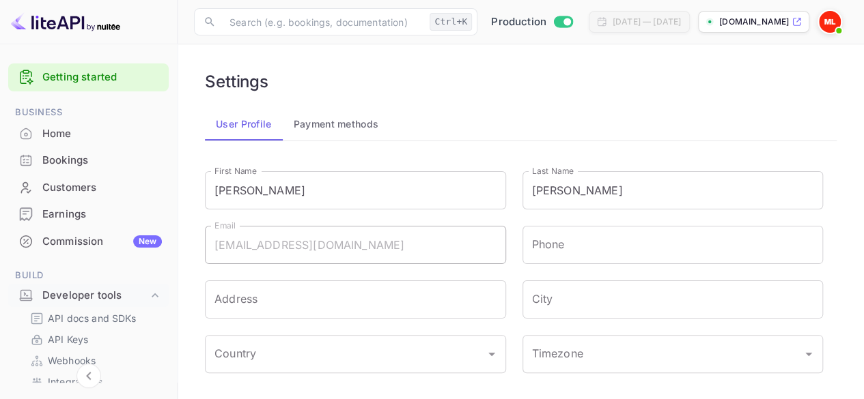
click at [834, 23] on img at bounding box center [830, 22] width 22 height 22
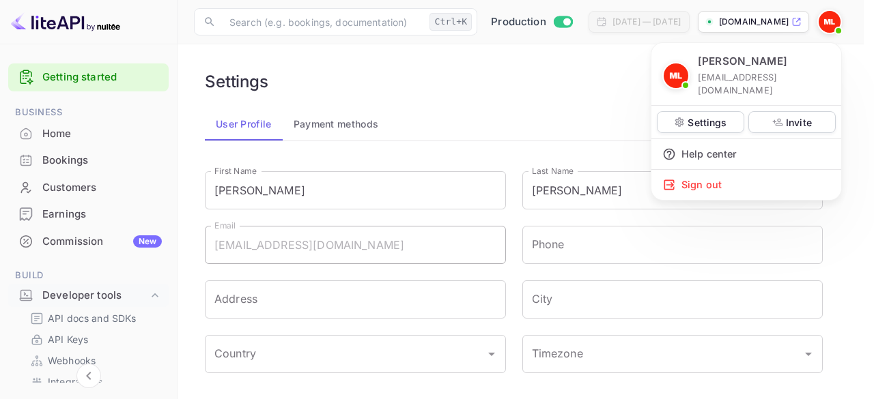
click at [594, 72] on div at bounding box center [437, 199] width 874 height 399
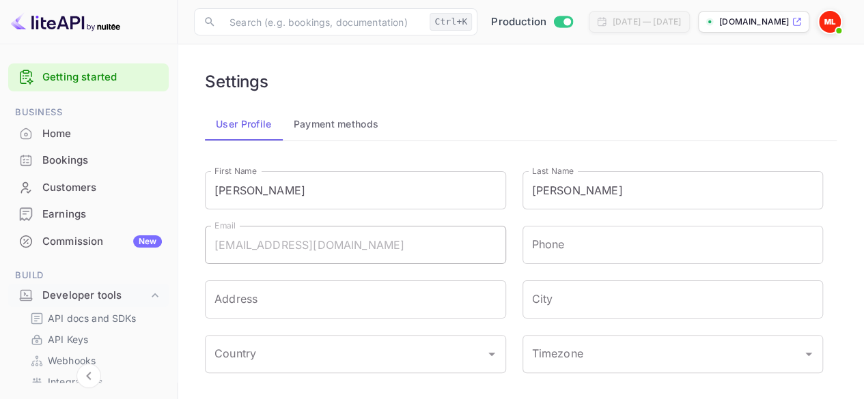
click at [728, 21] on p "hotels.sevendays.mr" at bounding box center [754, 22] width 70 height 12
